Goal: Information Seeking & Learning: Learn about a topic

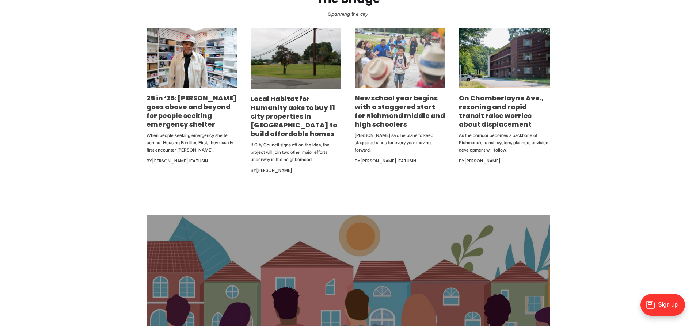
scroll to position [475, 0]
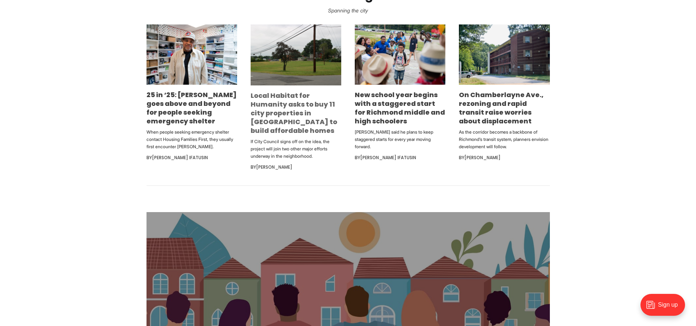
click at [271, 101] on link "Local Habitat for Humanity asks to buy 11 city properties in [GEOGRAPHIC_DATA] …" at bounding box center [294, 113] width 87 height 44
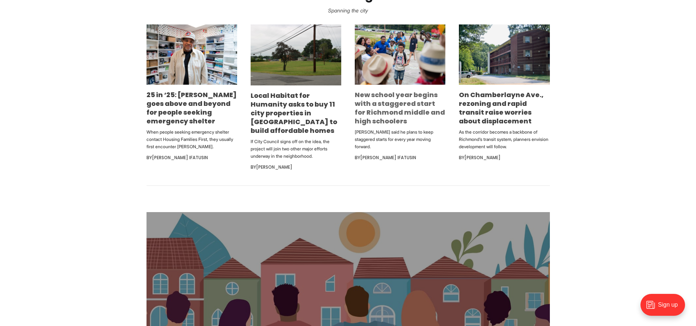
click at [386, 101] on link "New school year begins with a staggered start for Richmond middle and high scho…" at bounding box center [400, 107] width 90 height 35
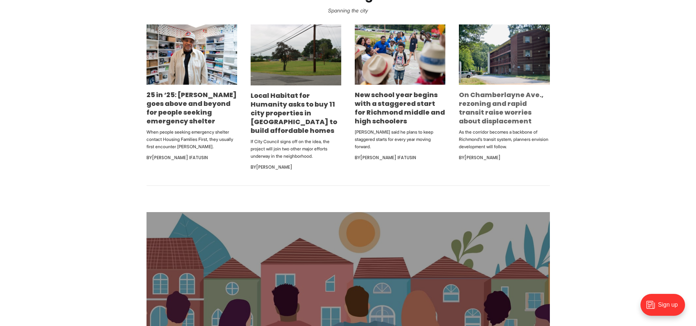
click at [475, 109] on link "On Chamberlayne Ave., rezoning and rapid transit raise worries about displaceme…" at bounding box center [501, 107] width 85 height 35
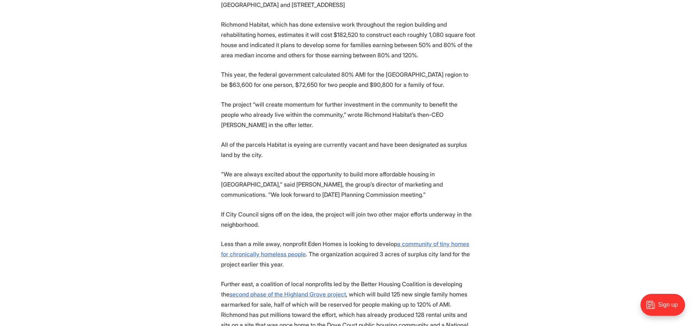
scroll to position [731, 0]
click at [260, 239] on u "a community of tiny homes for chronically homeless people" at bounding box center [345, 248] width 248 height 18
click at [325, 290] on u "second phase of the Highland Grove project" at bounding box center [288, 293] width 117 height 7
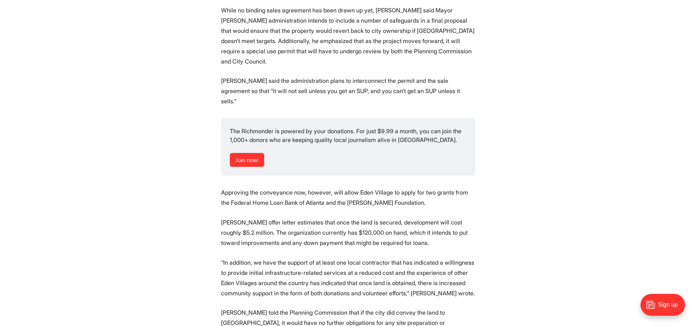
scroll to position [1280, 0]
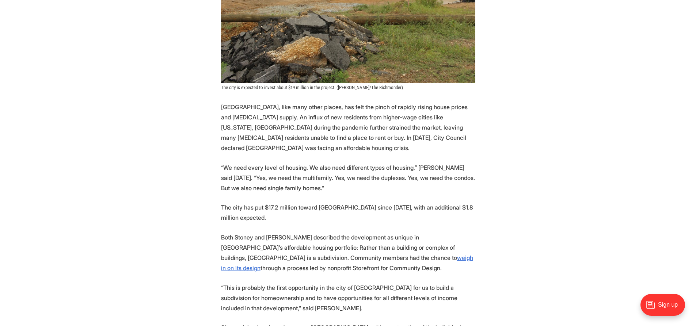
scroll to position [1499, 0]
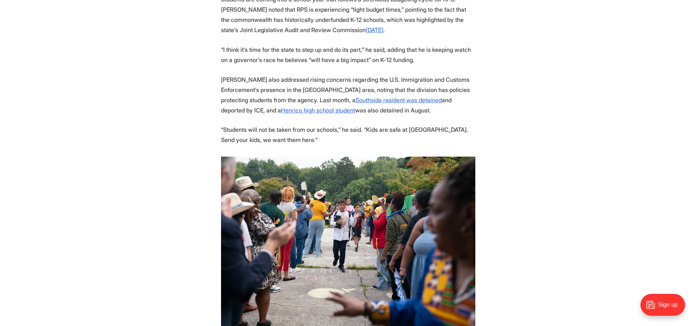
scroll to position [1060, 0]
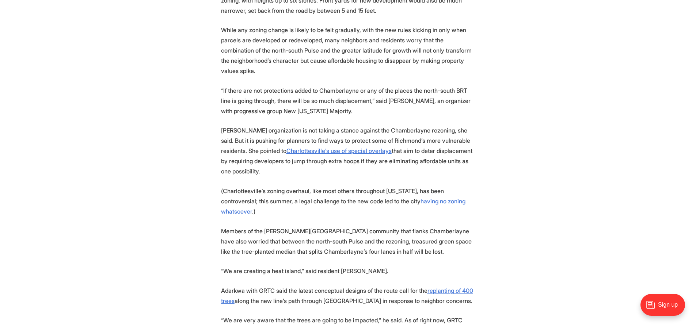
scroll to position [1426, 0]
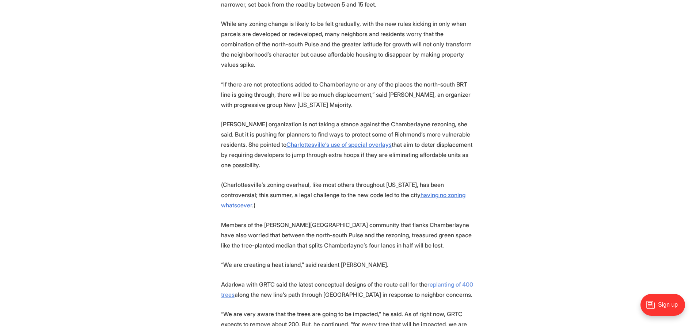
click at [226, 281] on u "replanting of 400 trees" at bounding box center [347, 290] width 252 height 18
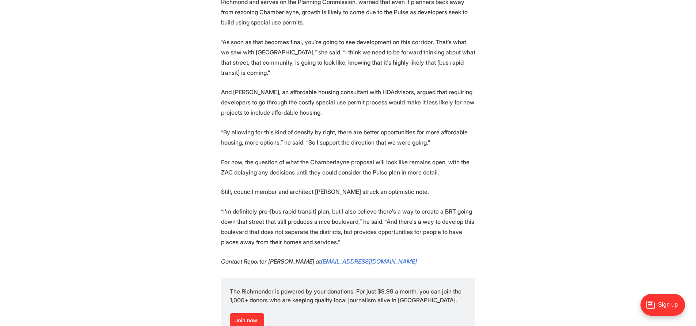
scroll to position [2084, 0]
